Goal: Information Seeking & Learning: Learn about a topic

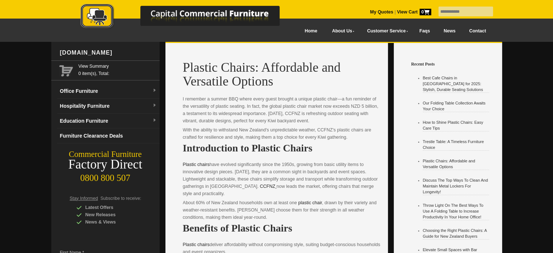
click at [201, 66] on h1 "Plastic Chairs: Affordable and Versatile Options" at bounding box center [282, 74] width 199 height 28
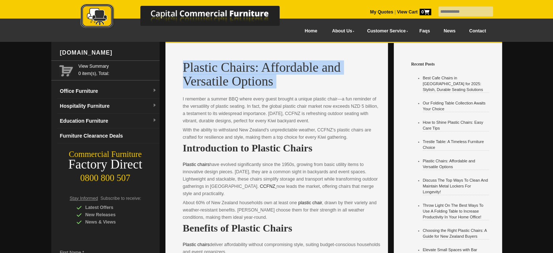
drag, startPoint x: 201, startPoint y: 66, endPoint x: 218, endPoint y: 71, distance: 18.1
click at [217, 69] on h1 "Plastic Chairs: Affordable and Versatile Options" at bounding box center [282, 74] width 199 height 28
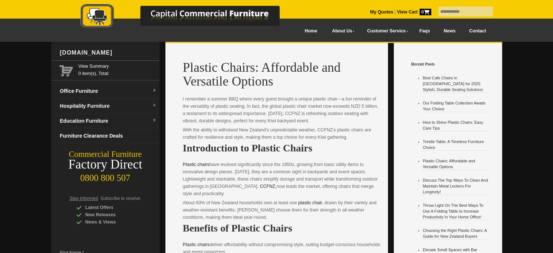
click at [234, 122] on p "I remember a summer BBQ where every guest brought a unique plastic chair—a fun …" at bounding box center [282, 109] width 199 height 29
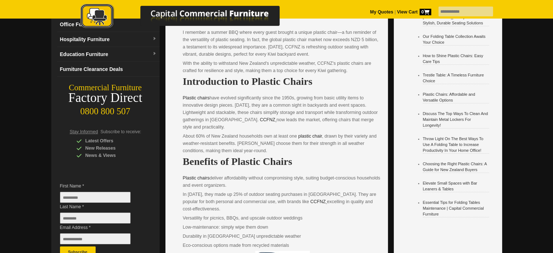
scroll to position [36, 0]
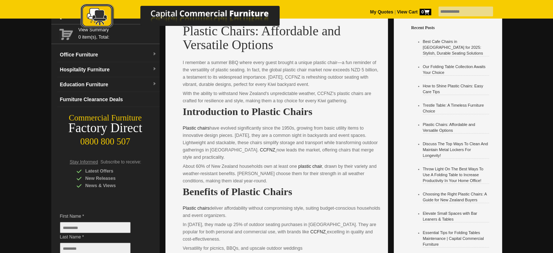
click at [202, 113] on strong "Introduction to Plastic Chairs" at bounding box center [248, 111] width 130 height 11
click at [261, 146] on p "Plastic chairs have evolved significantly since the 1950s, growing from basic u…" at bounding box center [282, 142] width 199 height 36
click at [192, 140] on p "Plastic chairs have evolved significantly since the 1950s, growing from basic u…" at bounding box center [282, 142] width 199 height 36
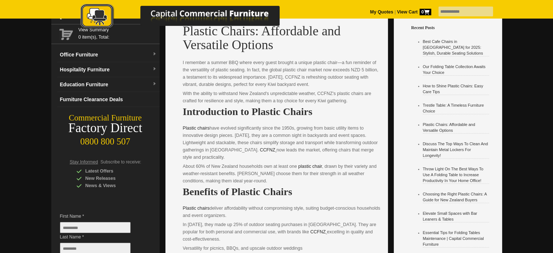
click at [192, 140] on p "Plastic chairs have evolved significantly since the 1950s, growing from basic u…" at bounding box center [282, 142] width 199 height 36
click at [191, 140] on p "Plastic chairs have evolved significantly since the 1950s, growing from basic u…" at bounding box center [282, 142] width 199 height 36
click at [199, 143] on p "Plastic chairs have evolved significantly since the 1950s, growing from basic u…" at bounding box center [282, 142] width 199 height 36
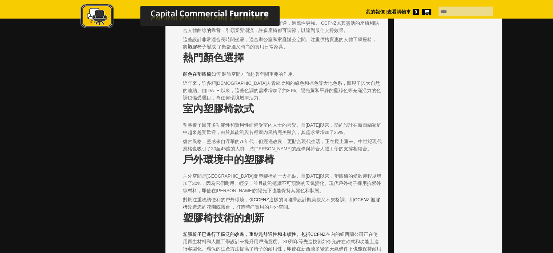
scroll to position [292, 0]
